Goal: Navigation & Orientation: Find specific page/section

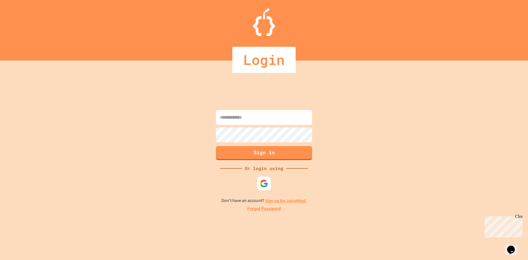
drag, startPoint x: 229, startPoint y: 110, endPoint x: 234, endPoint y: 116, distance: 7.1
click at [231, 111] on input at bounding box center [264, 117] width 96 height 15
type input "**********"
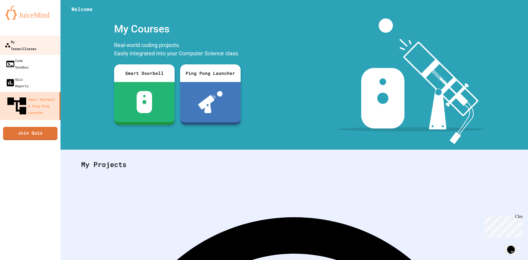
click at [36, 40] on div "My Teams/Classes" at bounding box center [21, 44] width 32 height 13
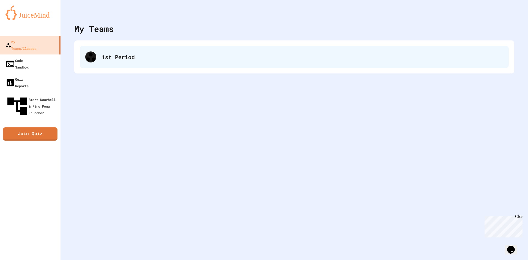
click at [86, 54] on div at bounding box center [90, 56] width 11 height 11
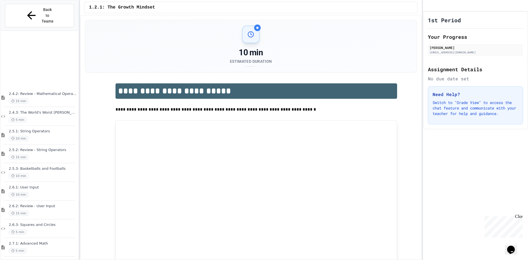
scroll to position [519, 0]
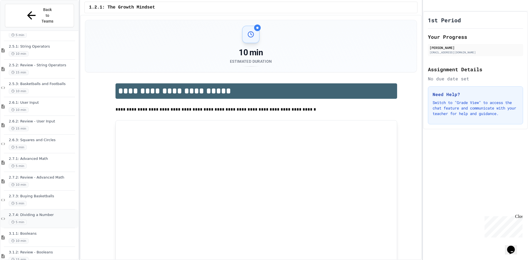
drag, startPoint x: 55, startPoint y: 140, endPoint x: 46, endPoint y: 206, distance: 66.4
click at [46, 213] on div "2.7.4: Dividing a Number 5 min" at bounding box center [43, 219] width 69 height 12
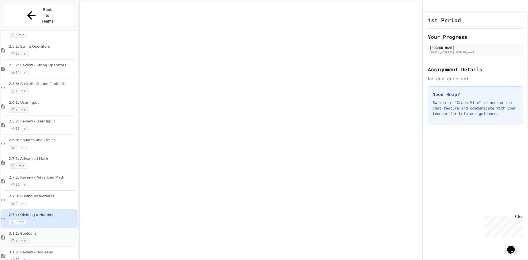
scroll to position [513, 0]
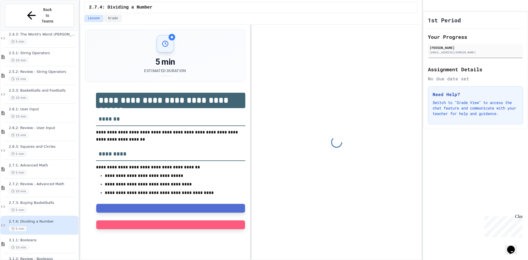
click at [55, 257] on span "3.1.2: Review - Booleans" at bounding box center [43, 259] width 69 height 5
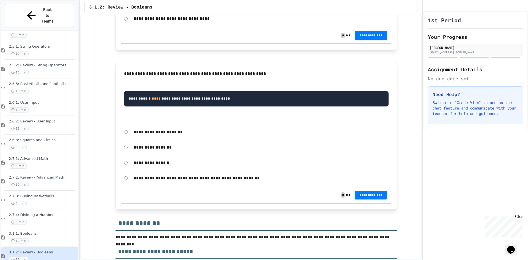
scroll to position [336, 0]
